Goal: Information Seeking & Learning: Learn about a topic

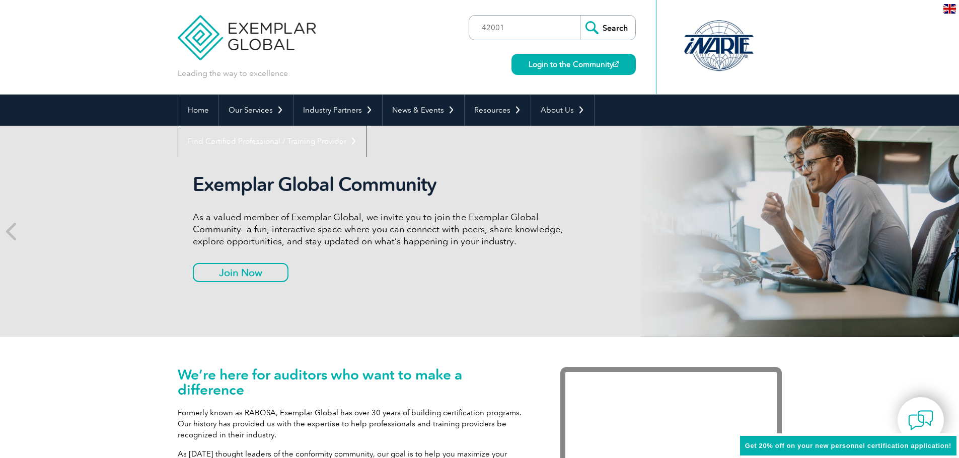
type input "42001"
click at [612, 35] on input "Search" at bounding box center [607, 28] width 55 height 24
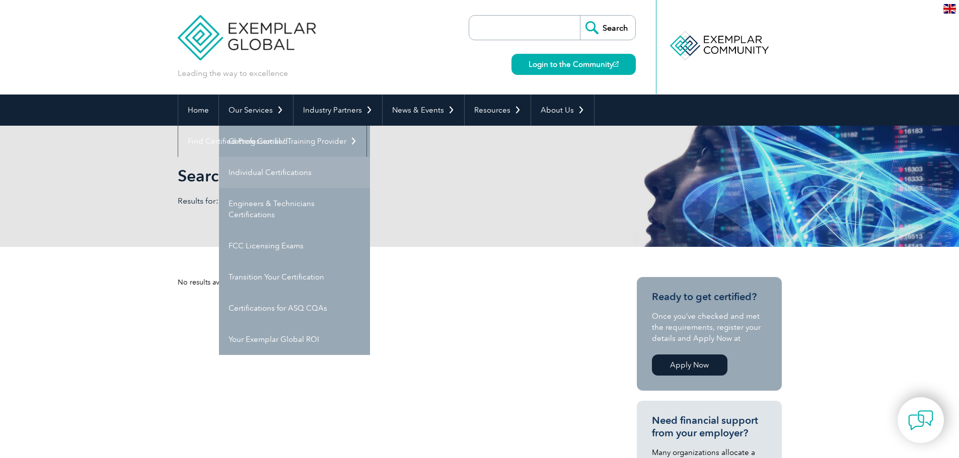
click at [256, 169] on link "Individual Certifications" at bounding box center [294, 172] width 151 height 31
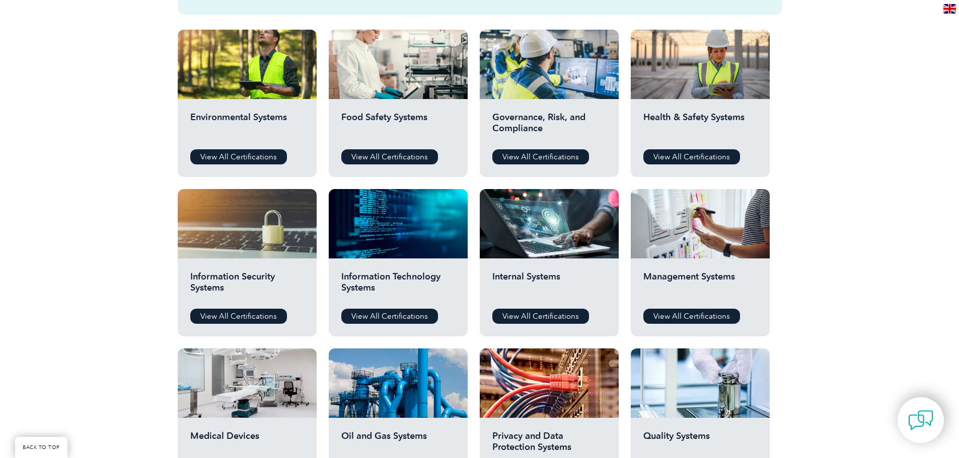
scroll to position [352, 0]
click at [401, 278] on h2 "Information Technology Systems" at bounding box center [398, 286] width 114 height 30
click at [379, 312] on link "View All Certifications" at bounding box center [389, 315] width 97 height 15
click at [684, 320] on link "View All Certifications" at bounding box center [691, 315] width 97 height 15
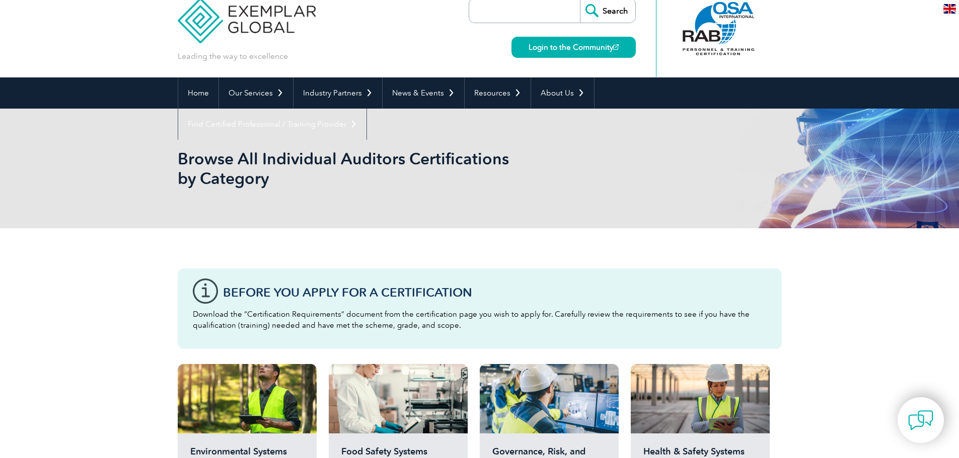
scroll to position [0, 0]
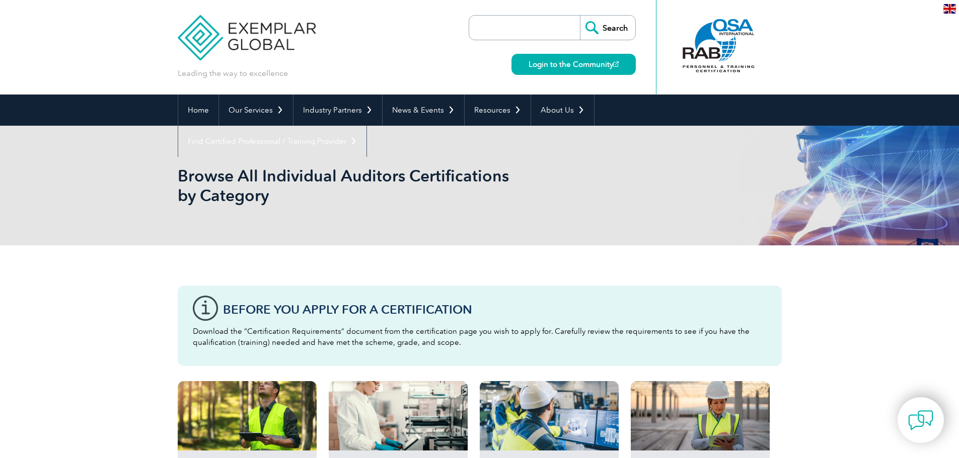
click at [542, 23] on input "search" at bounding box center [527, 28] width 106 height 24
type input "artificial intelligence"
click at [580, 16] on input "Search" at bounding box center [607, 28] width 55 height 24
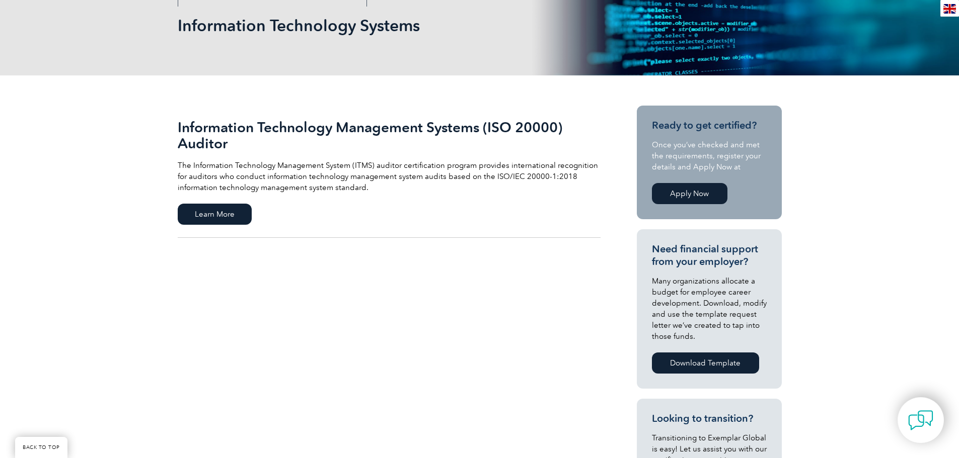
scroll to position [151, 0]
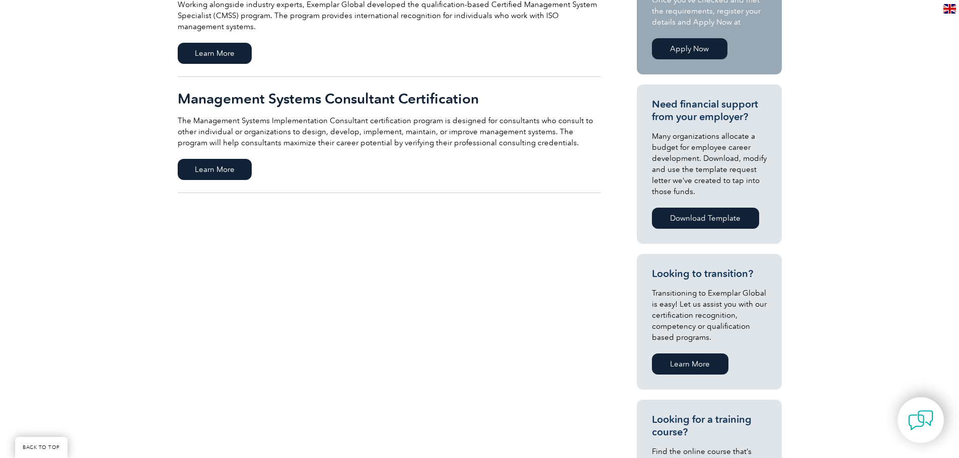
scroll to position [302, 0]
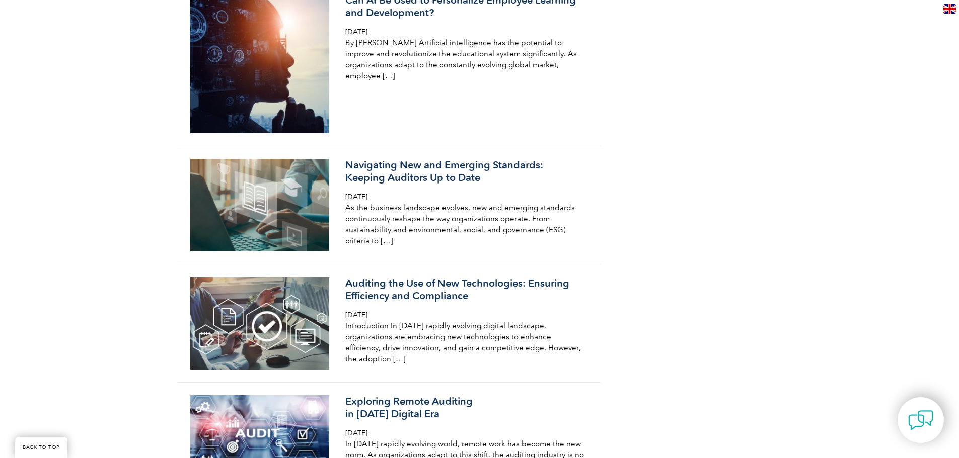
scroll to position [934, 0]
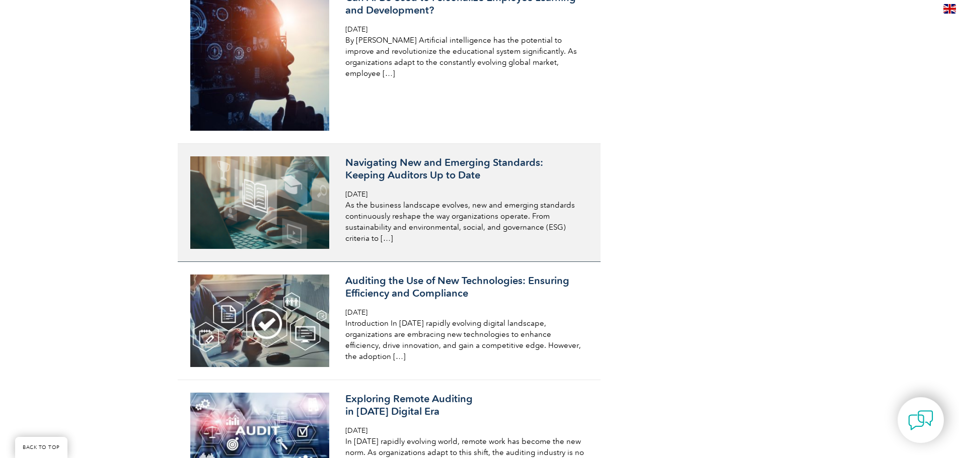
click at [427, 179] on h3 "Navigating New and Emerging Standards: Keeping Auditors Up to Date" at bounding box center [464, 169] width 239 height 25
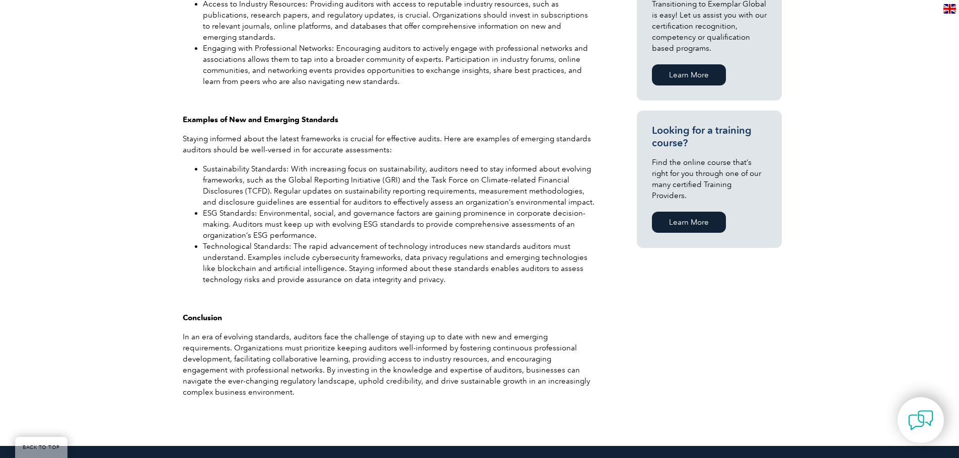
scroll to position [705, 0]
